Goal: Navigation & Orientation: Find specific page/section

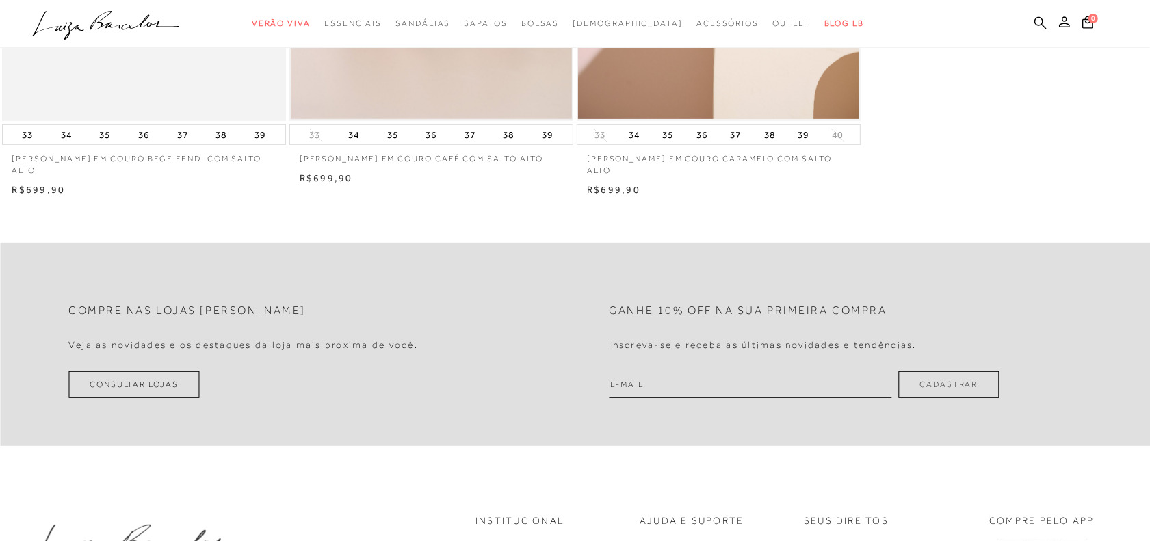
scroll to position [86, 0]
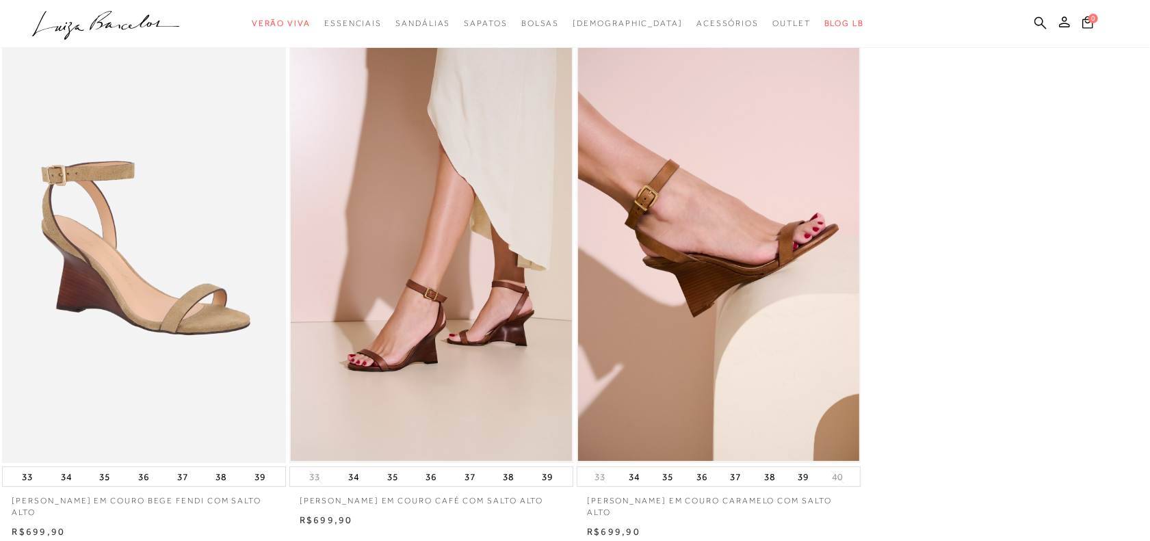
click at [138, 21] on icon ".a{fill-rule:evenodd;}" at bounding box center [106, 25] width 148 height 29
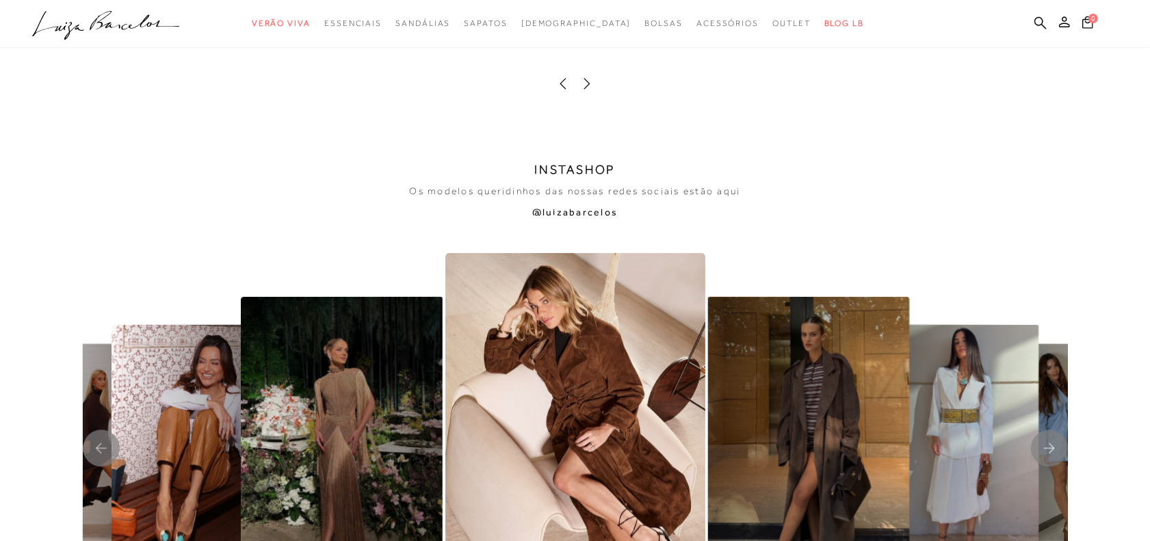
scroll to position [2994, 0]
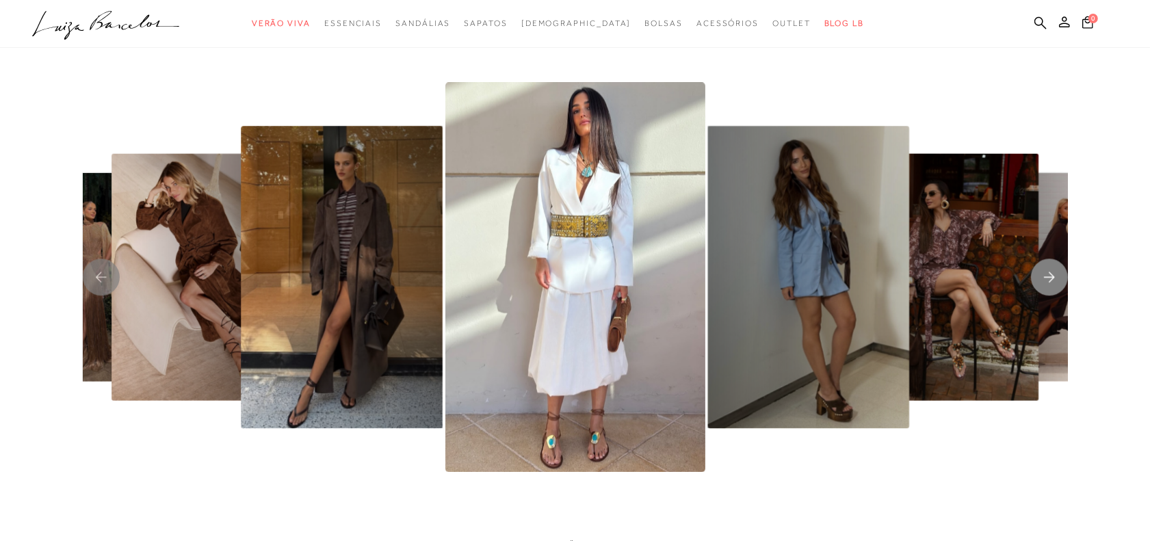
click at [1047, 281] on rect "Next slide" at bounding box center [1049, 277] width 37 height 37
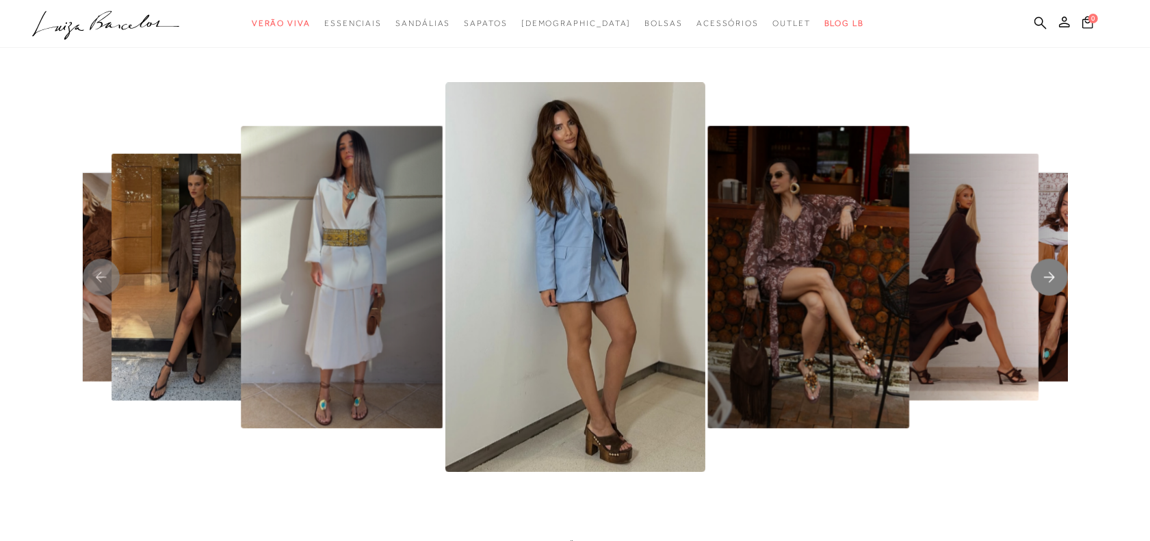
click at [1044, 281] on rect "Next slide" at bounding box center [1049, 277] width 37 height 37
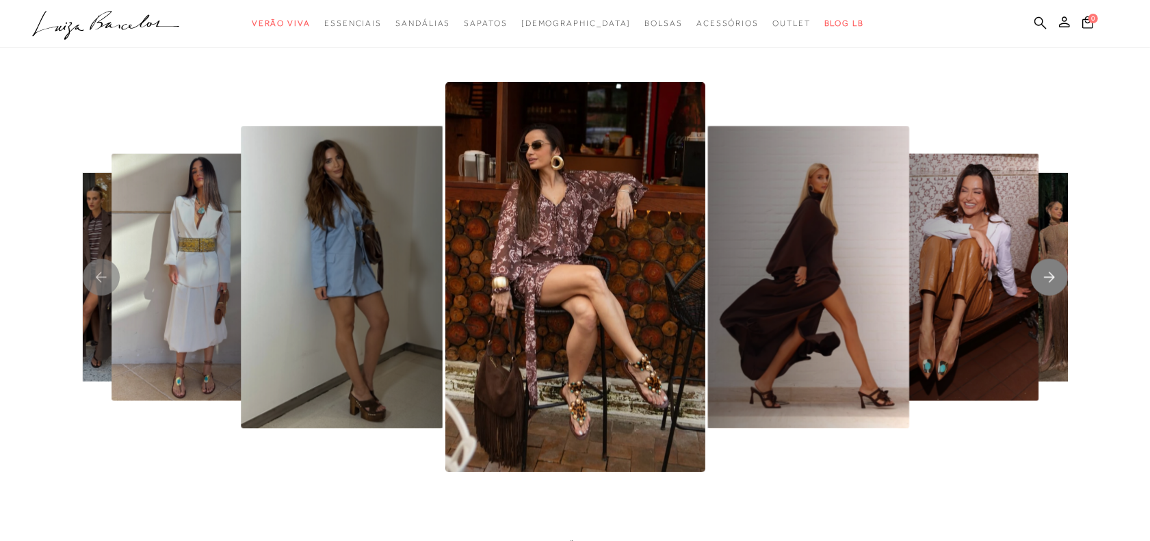
click at [1037, 275] on rect "Next slide" at bounding box center [1049, 277] width 37 height 37
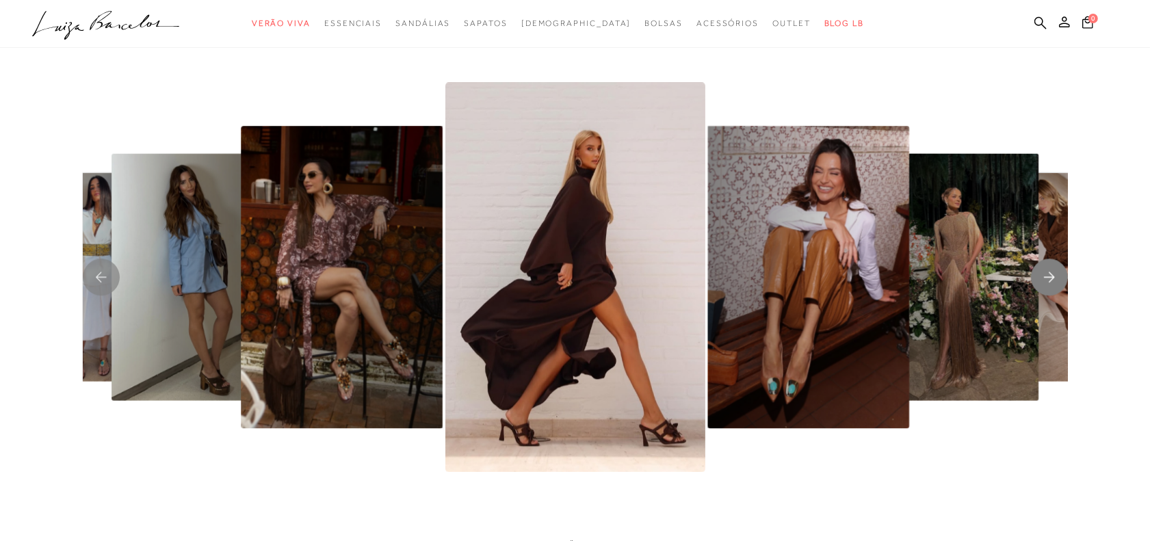
click at [1037, 275] on rect "Next slide" at bounding box center [1049, 277] width 37 height 37
click at [1035, 278] on rect "Next slide" at bounding box center [1049, 277] width 37 height 37
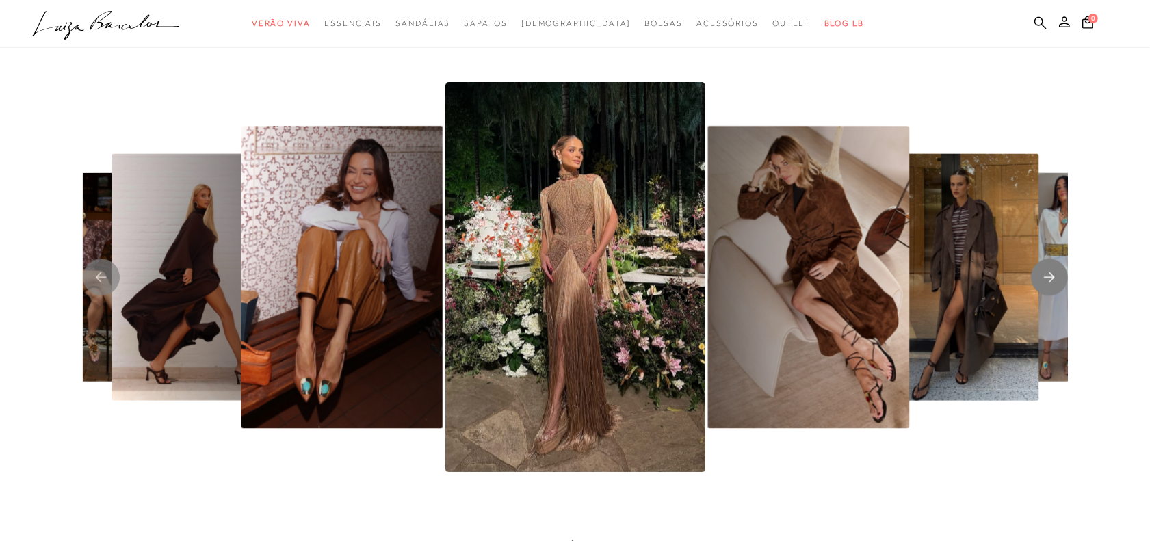
click at [1050, 281] on icon "Next slide" at bounding box center [1049, 277] width 11 height 10
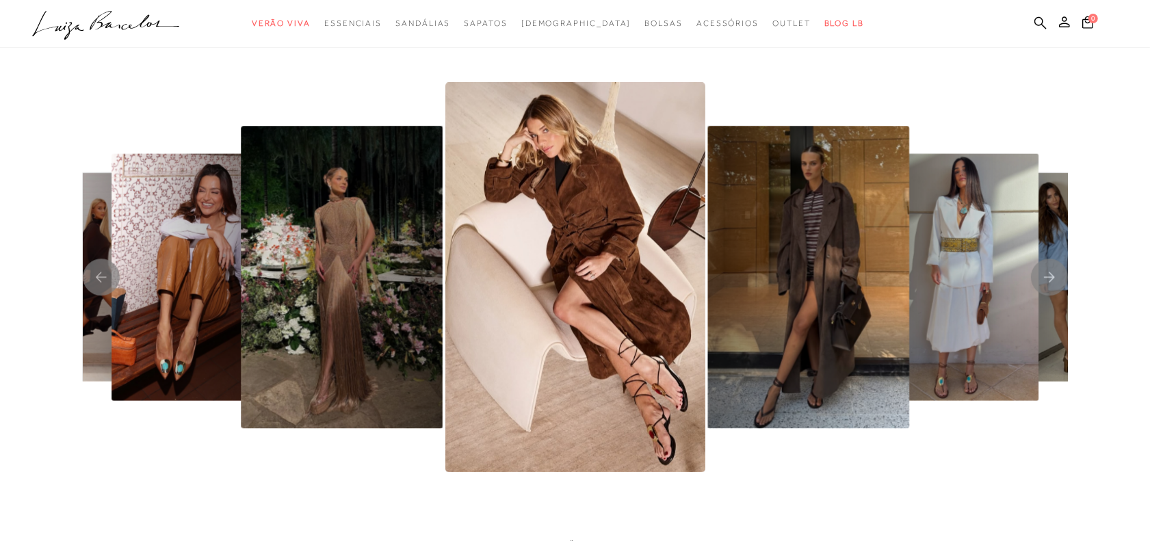
scroll to position [2908, 0]
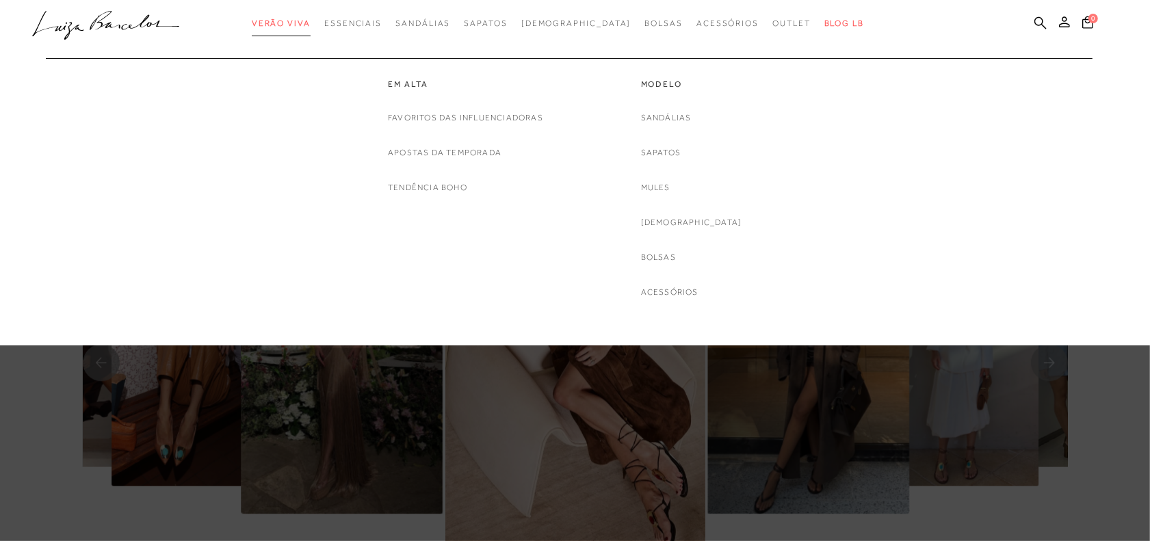
click at [311, 24] on span "Verão Viva" at bounding box center [281, 23] width 59 height 10
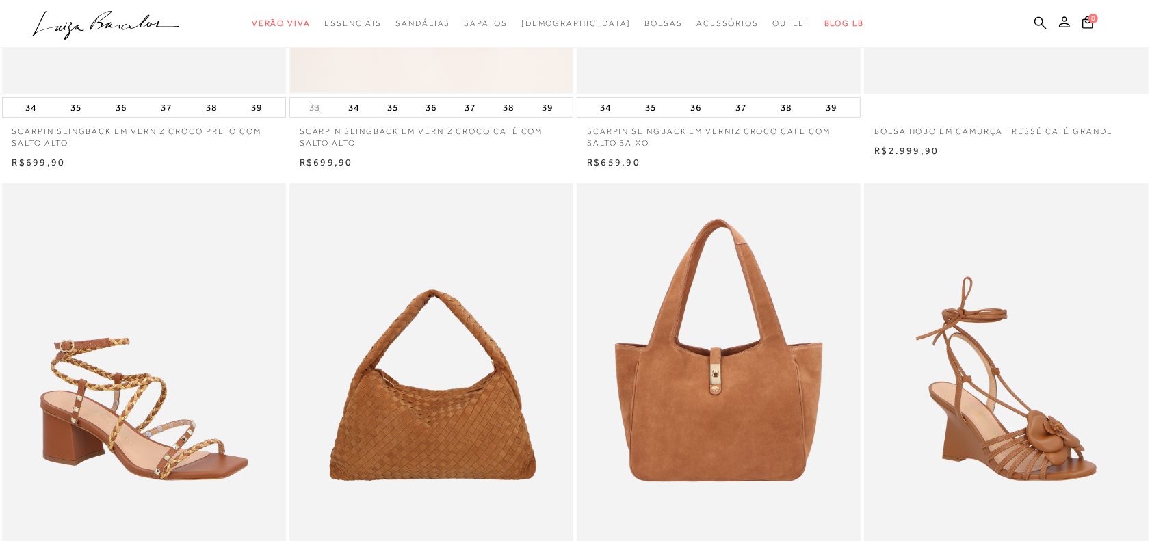
scroll to position [86, 0]
